Goal: Information Seeking & Learning: Learn about a topic

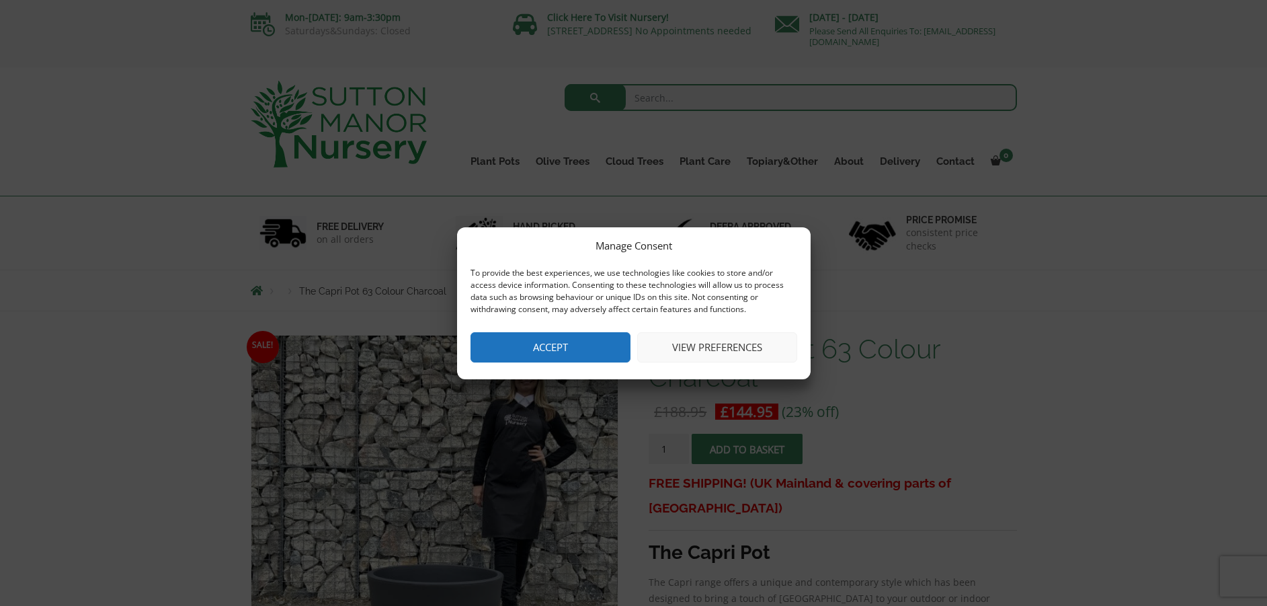
click at [562, 344] on button "Accept" at bounding box center [551, 347] width 160 height 30
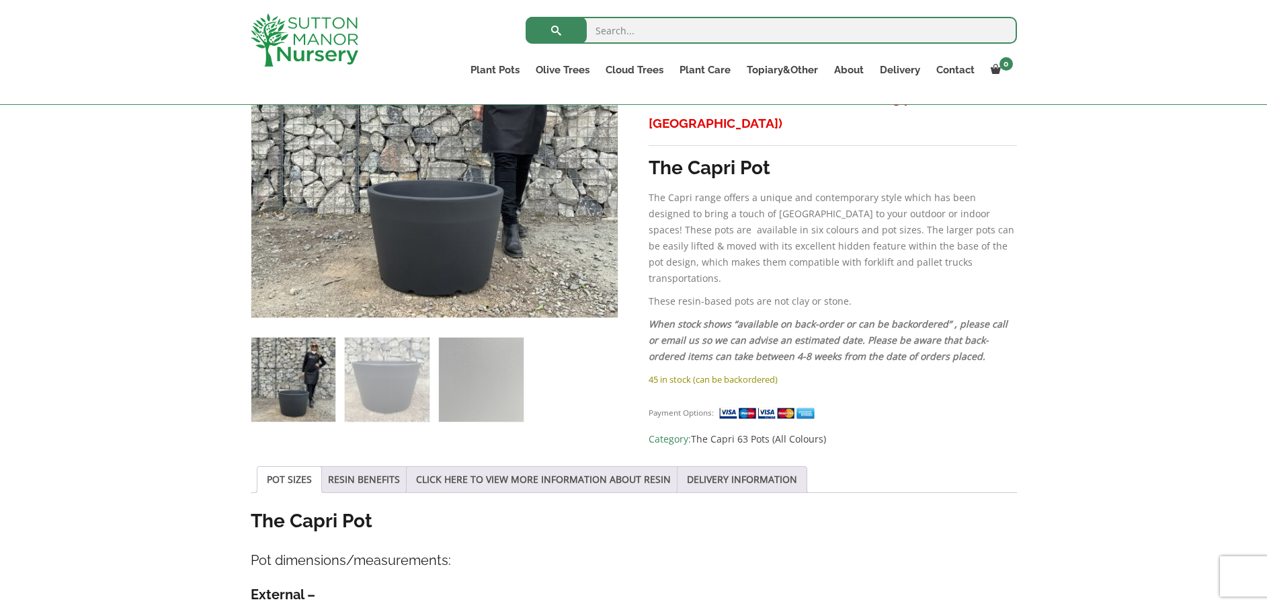
scroll to position [269, 0]
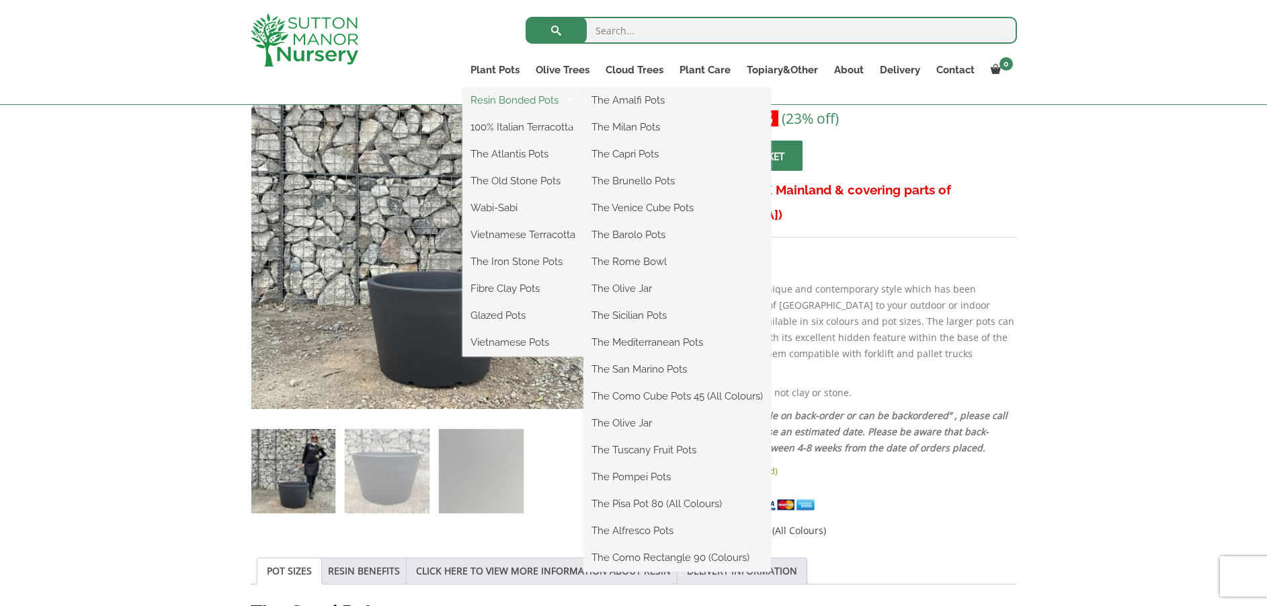
click at [506, 99] on link "Resin Bonded Pots" at bounding box center [522, 100] width 121 height 20
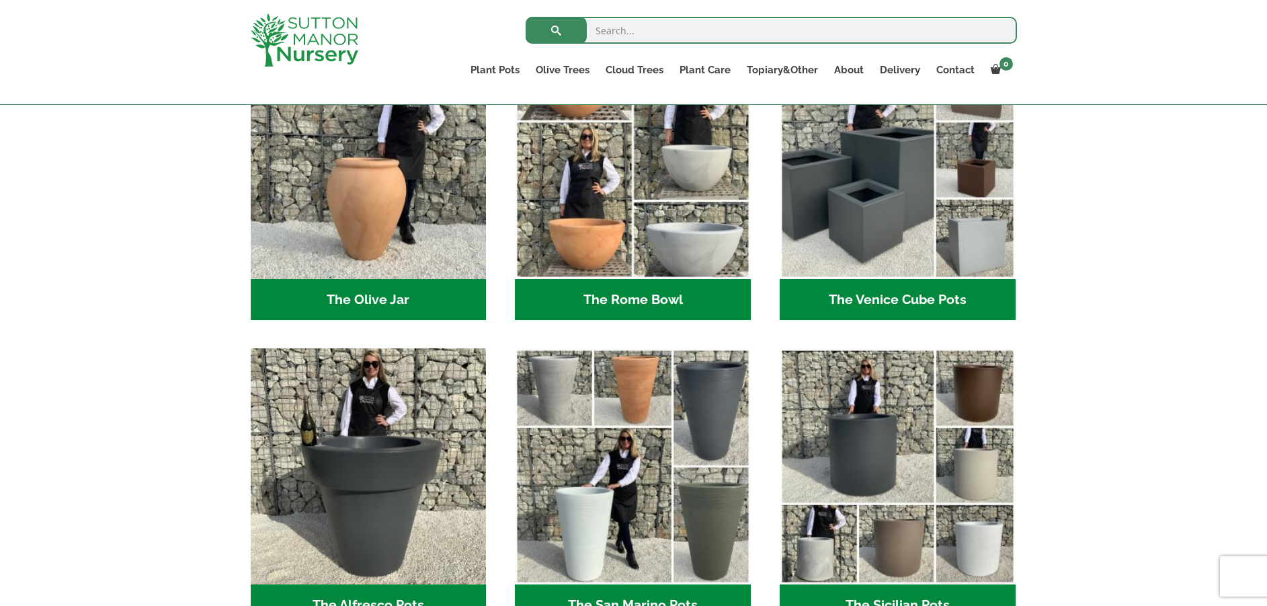
scroll to position [1344, 0]
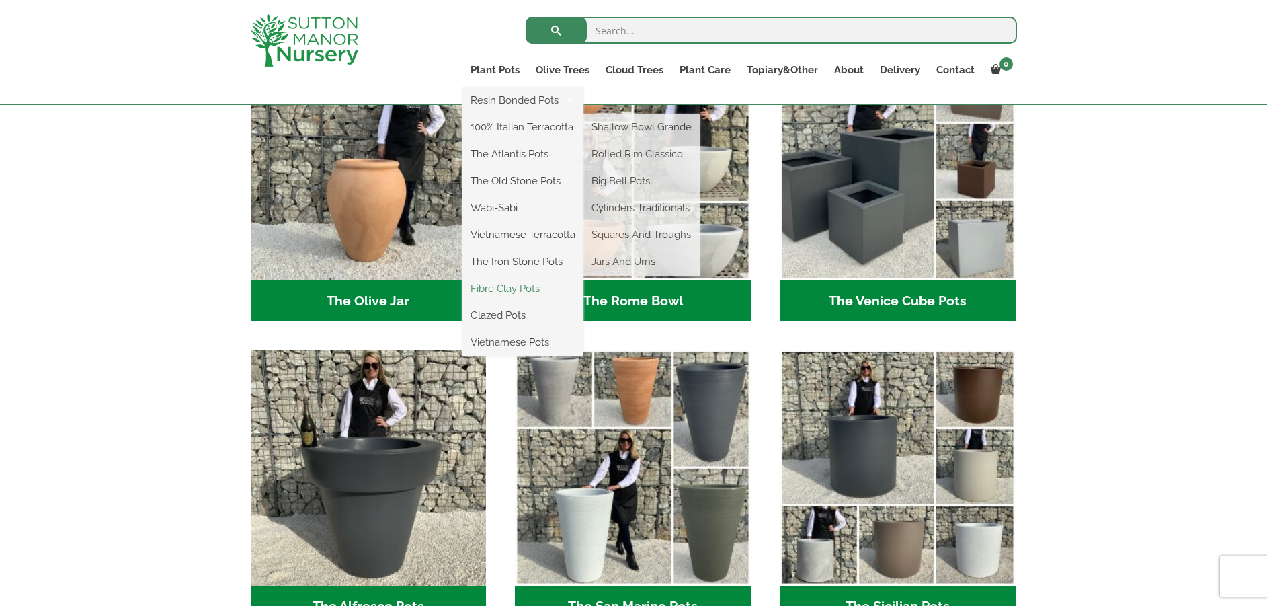
click at [512, 282] on link "Fibre Clay Pots" at bounding box center [522, 288] width 121 height 20
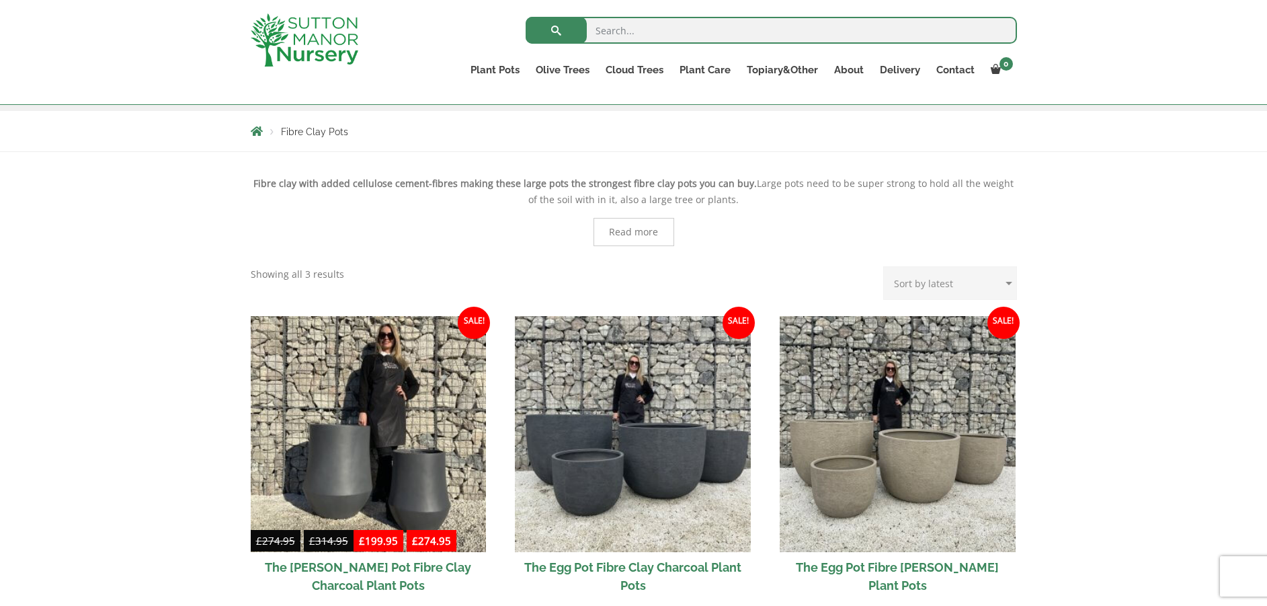
scroll to position [150, 0]
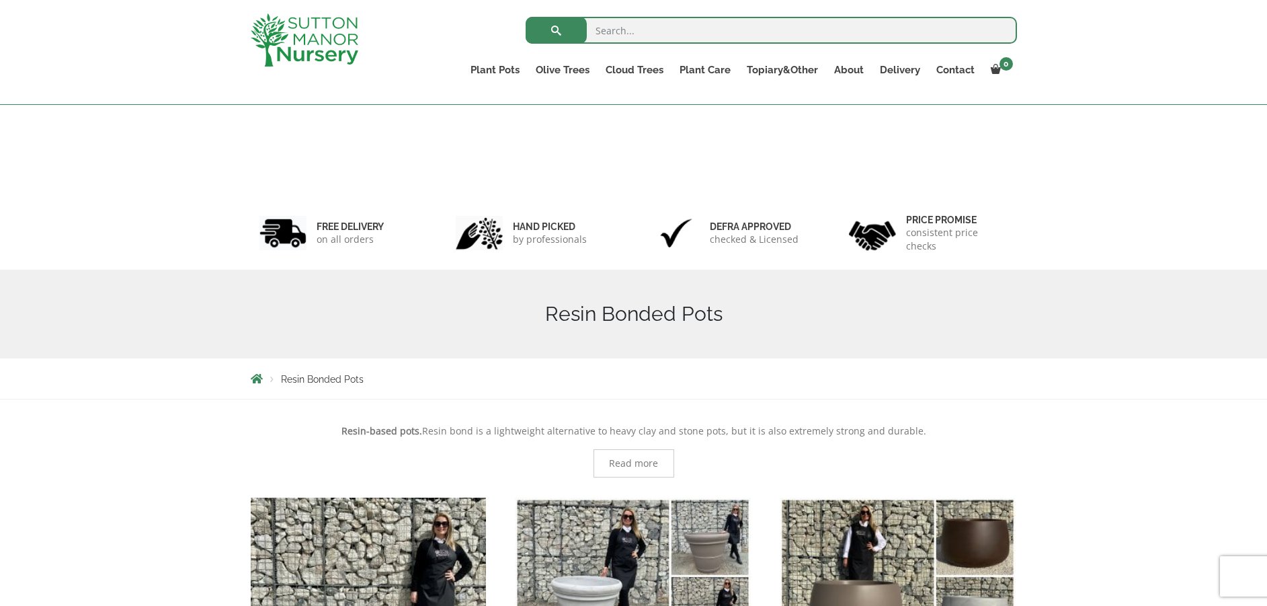
scroll to position [1356, 0]
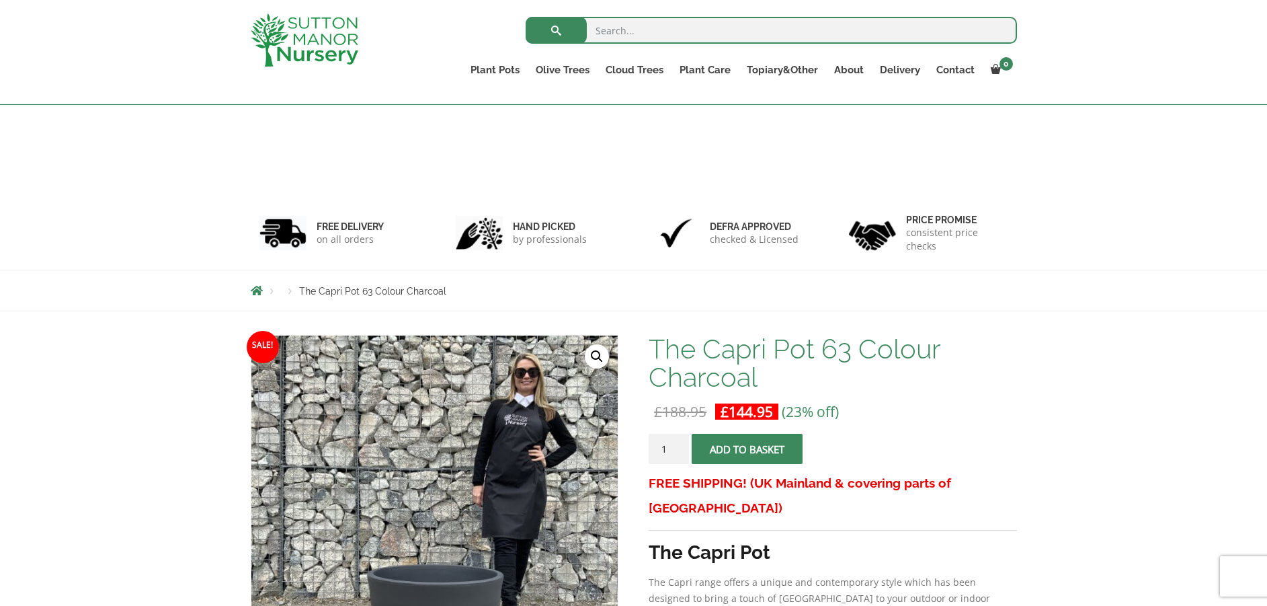
scroll to position [293, 0]
